Goal: Information Seeking & Learning: Learn about a topic

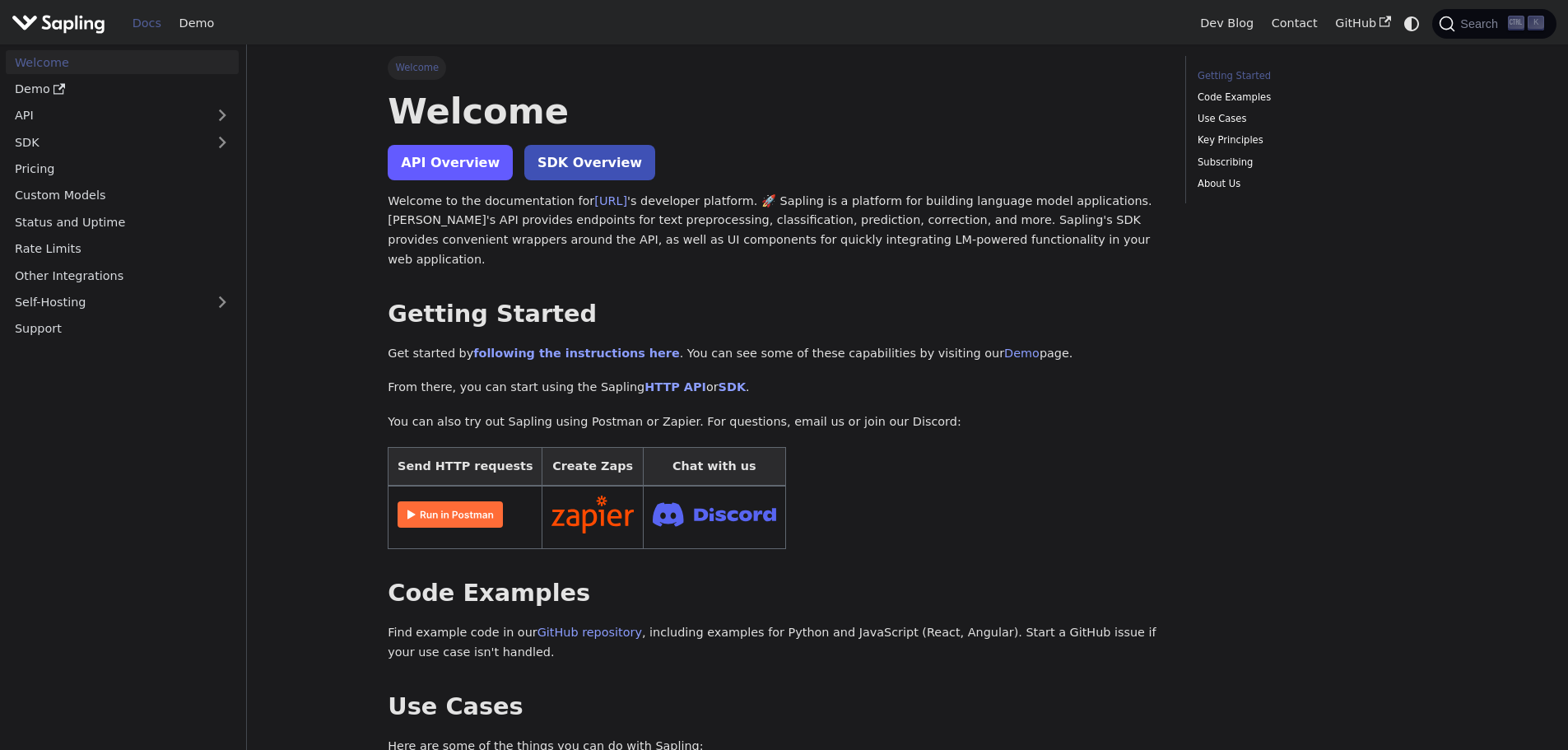
click at [452, 161] on link "API Overview" at bounding box center [450, 163] width 125 height 36
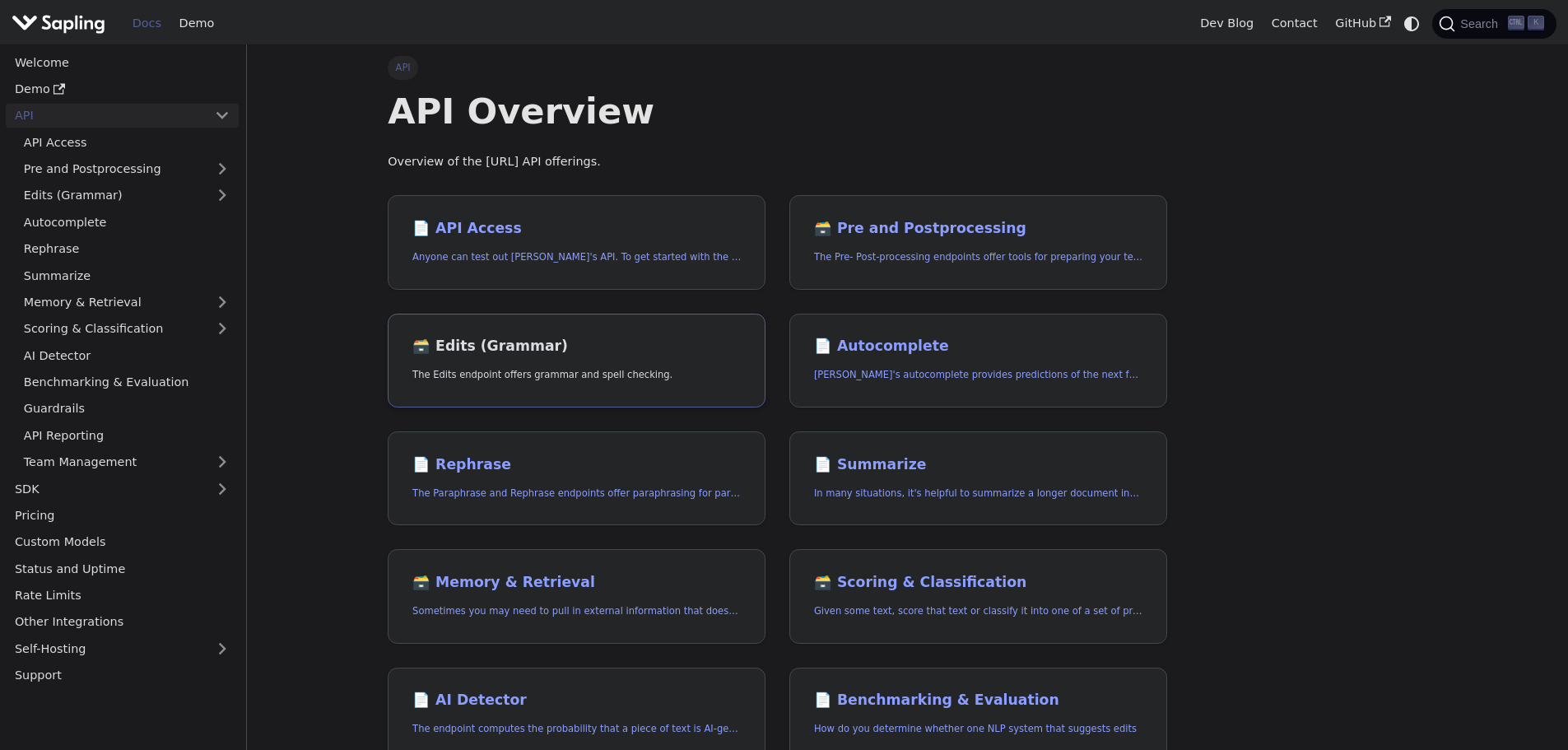
click at [615, 362] on link "🗃️ Edits (Grammar) The Edits endpoint offers grammar and spell checking." at bounding box center [576, 361] width 378 height 95
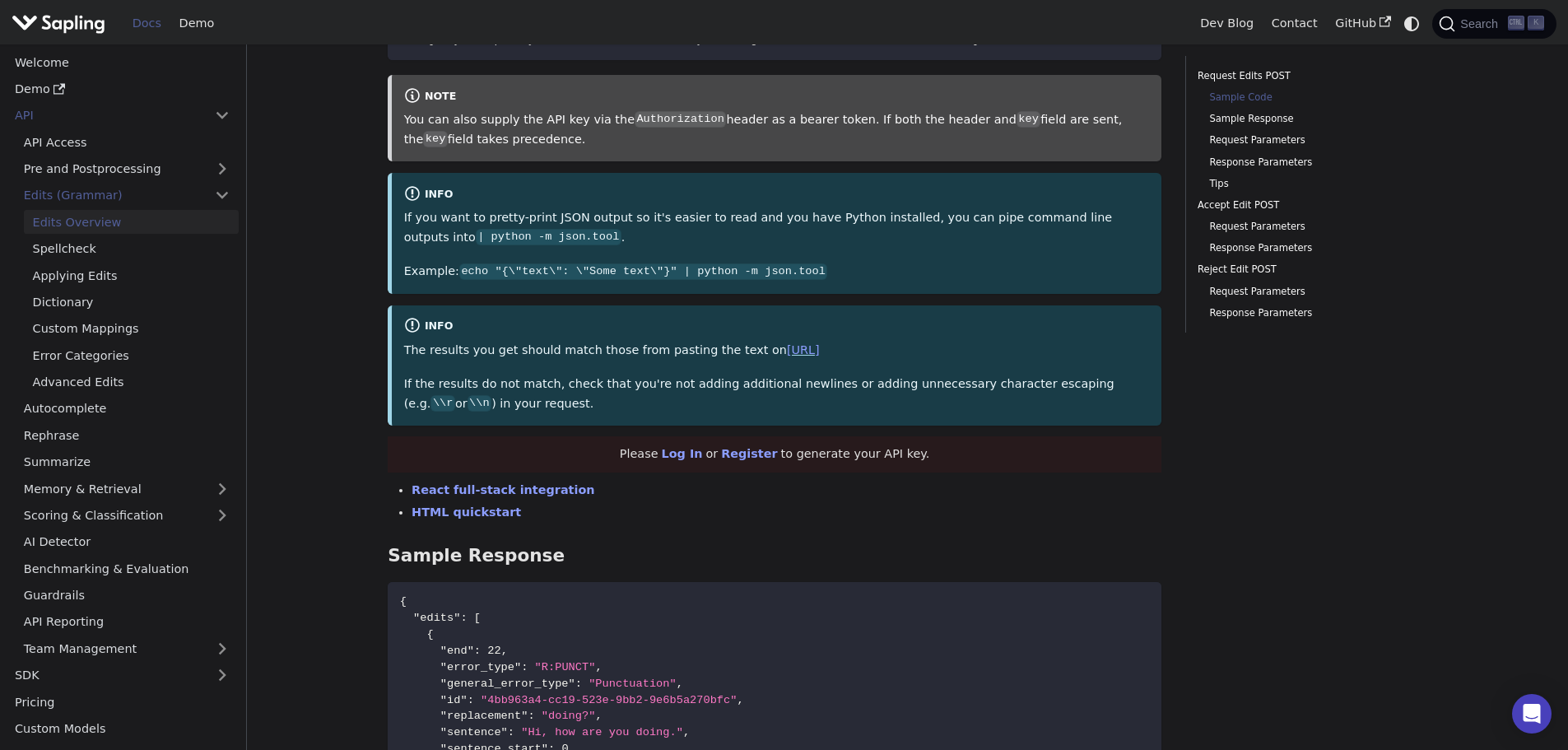
scroll to position [577, 0]
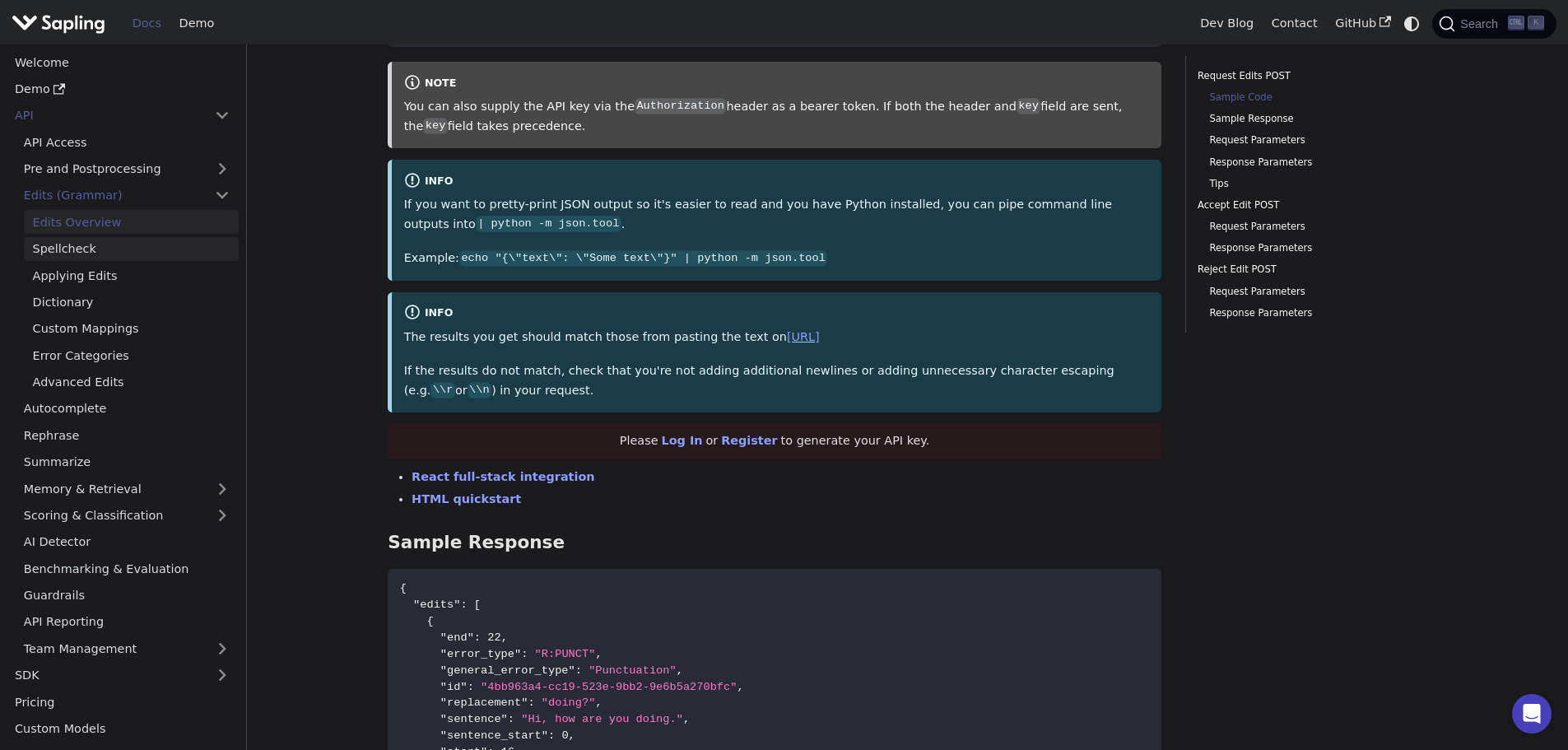
click at [105, 249] on link "Spellcheck" at bounding box center [131, 249] width 215 height 24
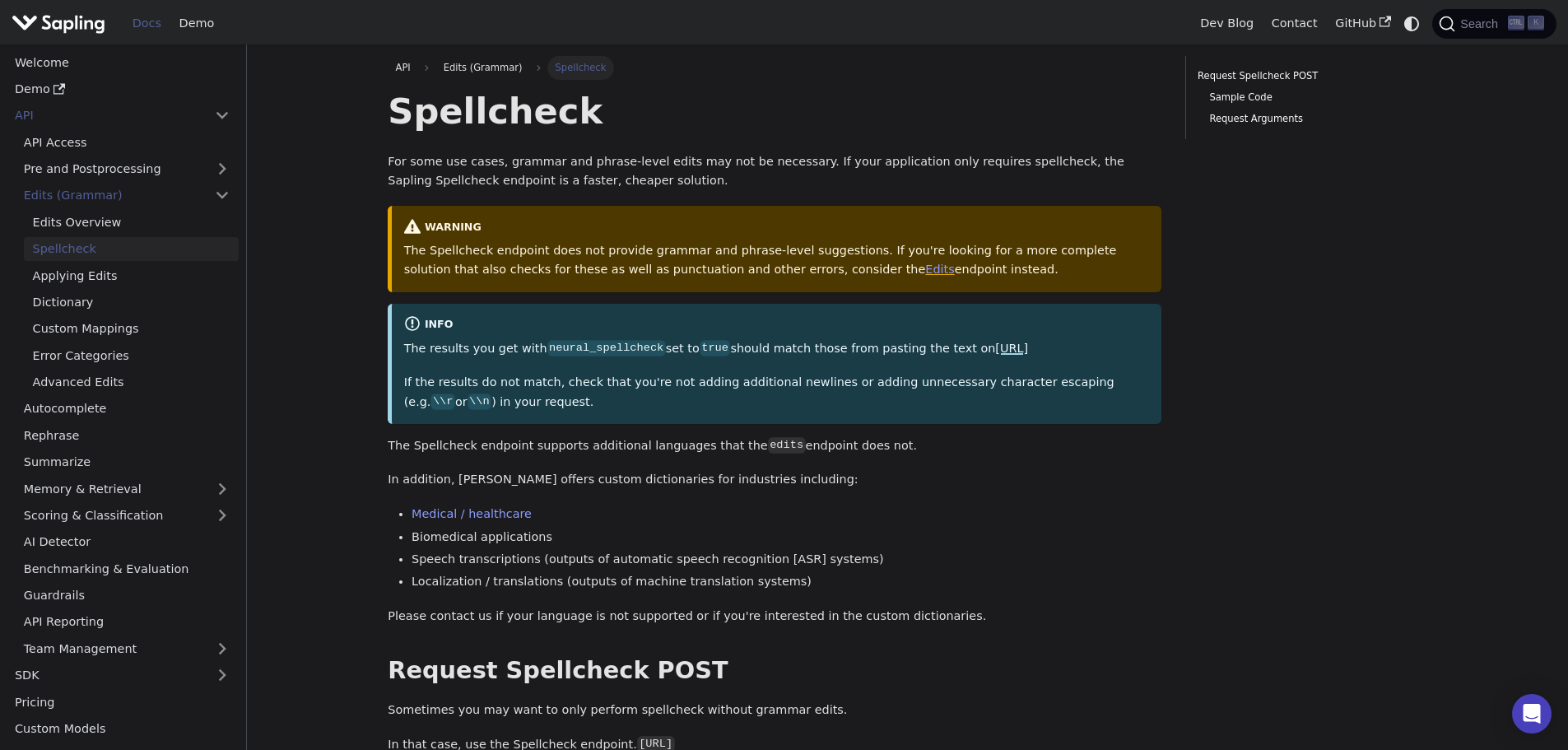
click at [1023, 343] on link "[URL]" at bounding box center [1011, 348] width 33 height 14
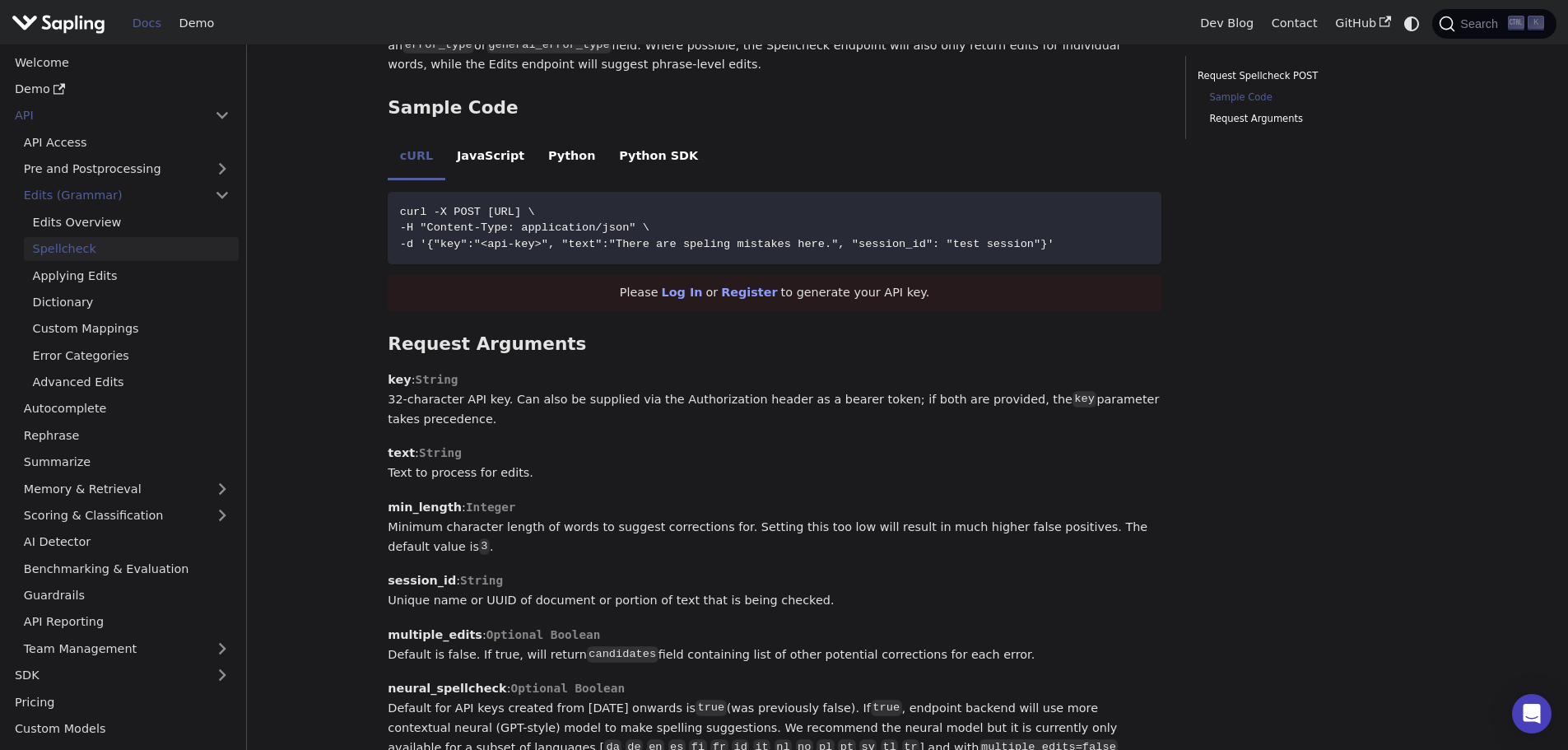
scroll to position [824, 0]
click at [148, 221] on link "Edits Overview" at bounding box center [131, 222] width 215 height 24
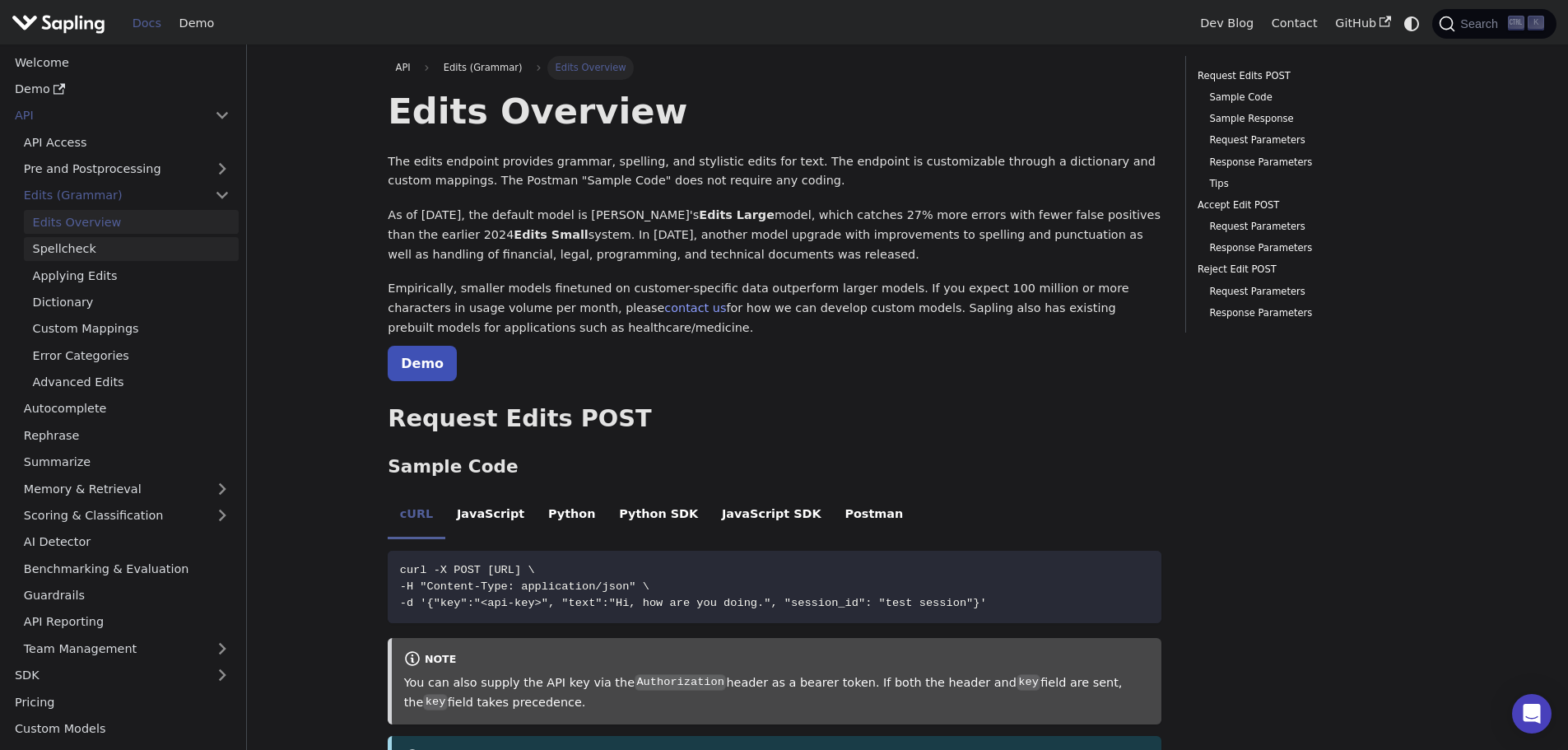
click at [93, 242] on link "Spellcheck" at bounding box center [131, 249] width 215 height 24
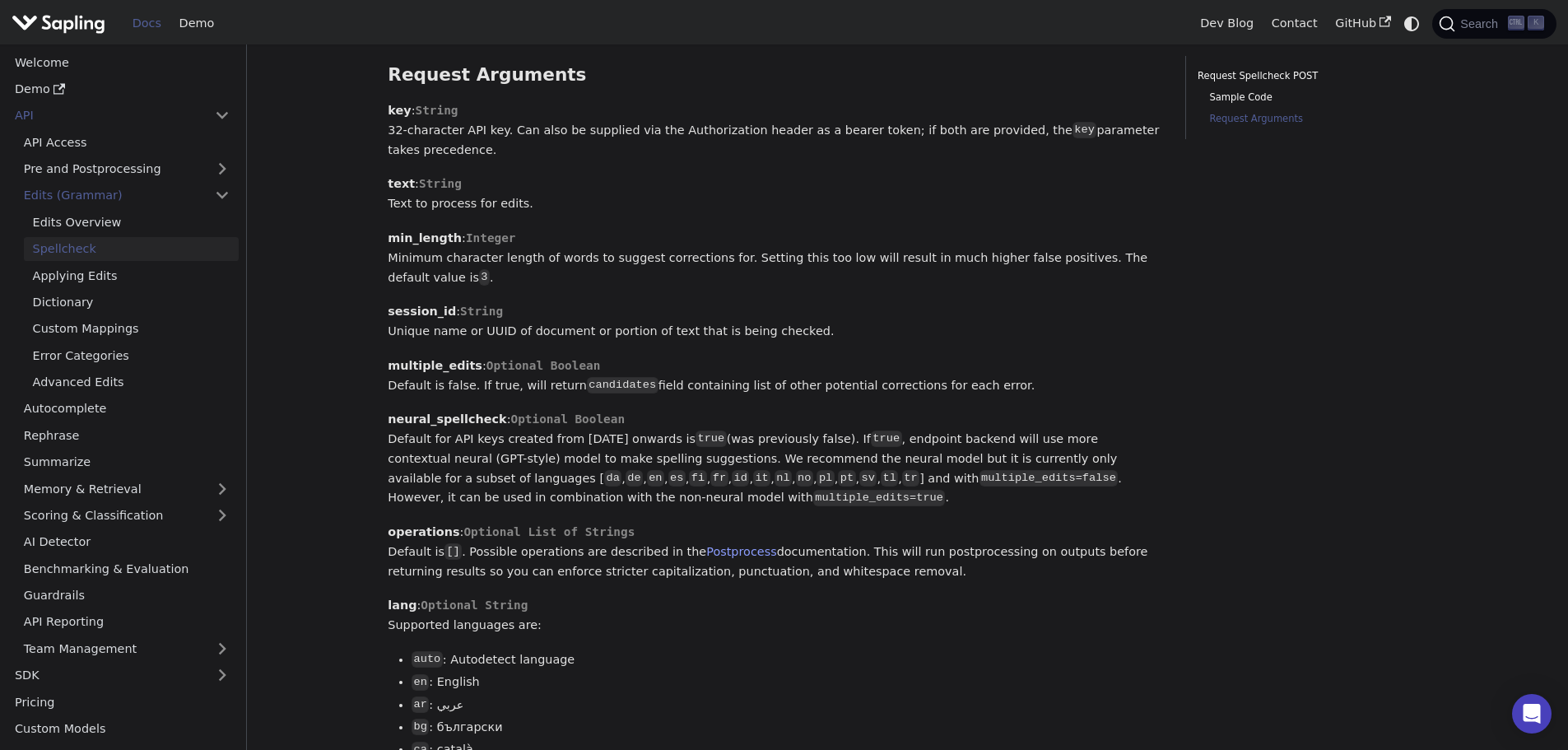
scroll to position [1153, 0]
